Goal: Task Accomplishment & Management: Use online tool/utility

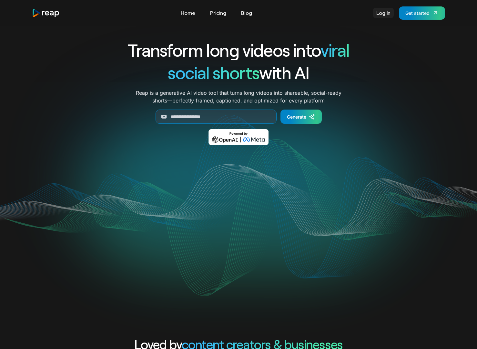
click at [385, 15] on link "Log in" at bounding box center [383, 13] width 21 height 10
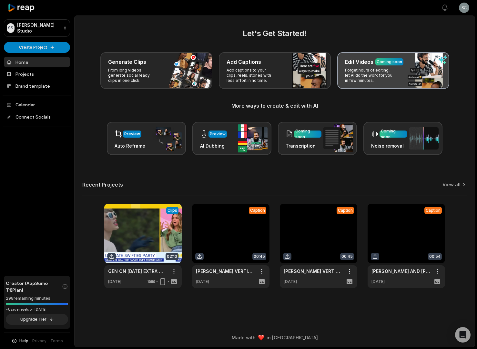
click at [406, 78] on div "Edit Videos Coming soon Forget hours of editing, let AI do the work for you in …" at bounding box center [393, 70] width 112 height 37
click at [375, 70] on p "Forget hours of editing, let AI do the work for you in few minutes." at bounding box center [370, 75] width 50 height 15
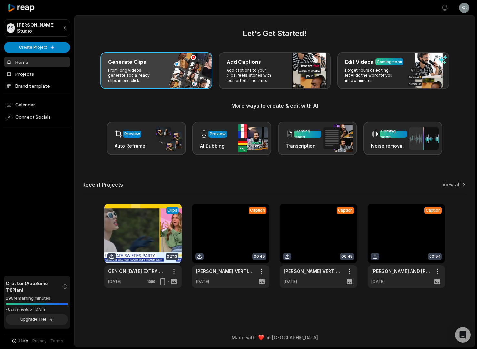
click at [135, 61] on h3 "Generate Clips" at bounding box center [127, 62] width 38 height 8
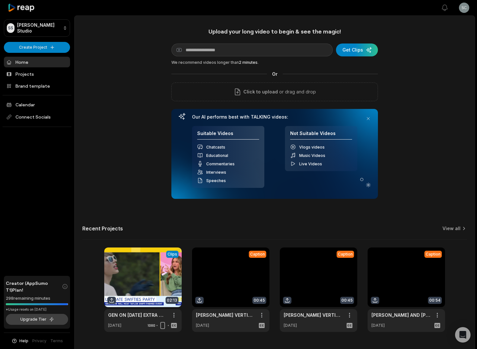
click at [40, 320] on button "Upgrade Tier" at bounding box center [37, 319] width 62 height 11
